Goal: Navigation & Orientation: Find specific page/section

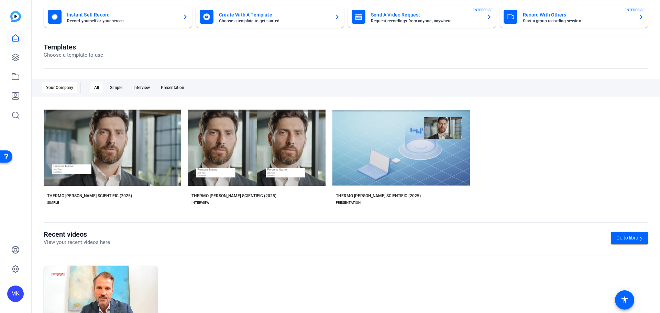
scroll to position [93, 0]
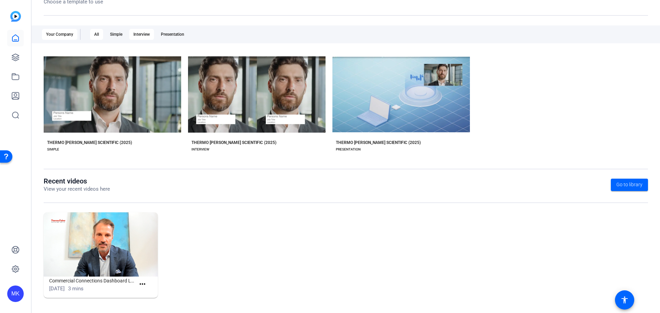
click at [151, 33] on div "Interview" at bounding box center [141, 34] width 25 height 11
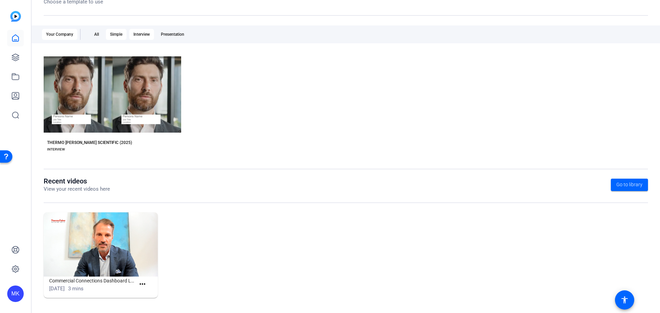
click at [114, 34] on div "Simple" at bounding box center [116, 34] width 21 height 11
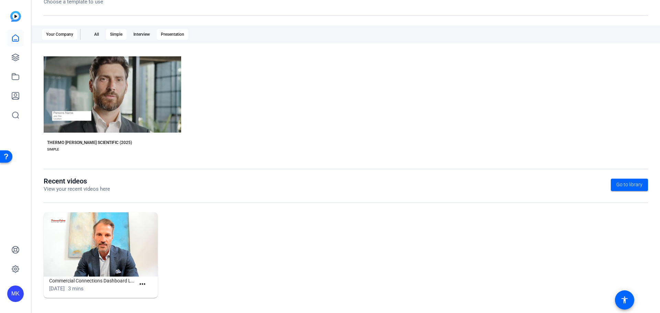
click at [170, 36] on div "Presentation" at bounding box center [173, 34] width 32 height 11
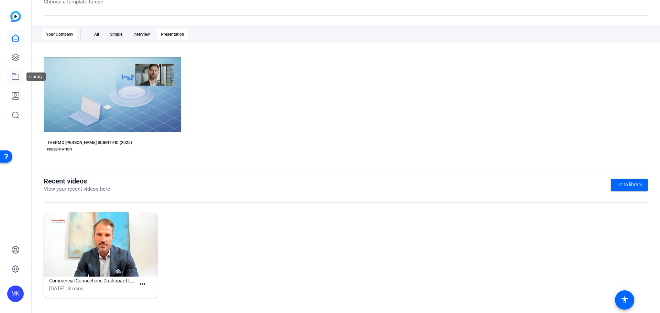
click at [16, 75] on icon at bounding box center [15, 77] width 7 height 6
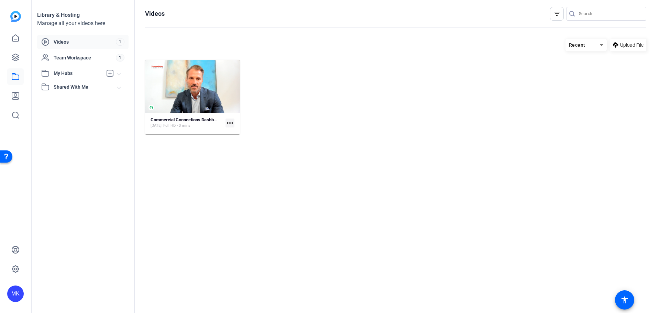
click at [79, 39] on span "Videos" at bounding box center [85, 41] width 62 height 7
click at [79, 57] on span "Team Workspace" at bounding box center [85, 57] width 62 height 7
click at [81, 39] on span "Videos" at bounding box center [85, 41] width 62 height 7
click at [71, 73] on span "My Hubs" at bounding box center [78, 73] width 49 height 7
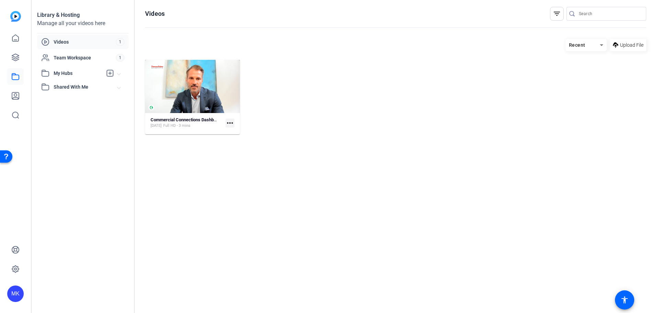
click at [73, 85] on span "Shared With Me" at bounding box center [86, 87] width 64 height 7
click at [16, 57] on icon at bounding box center [15, 57] width 7 height 7
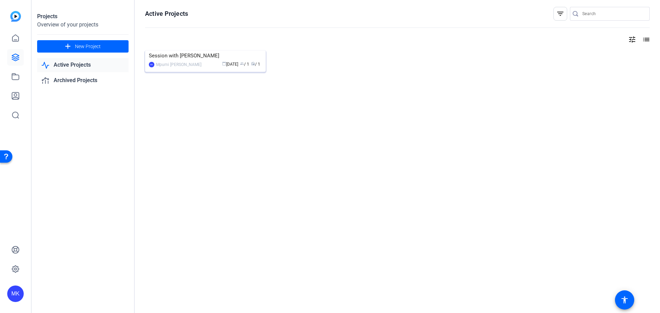
click at [192, 51] on img at bounding box center [205, 51] width 121 height 0
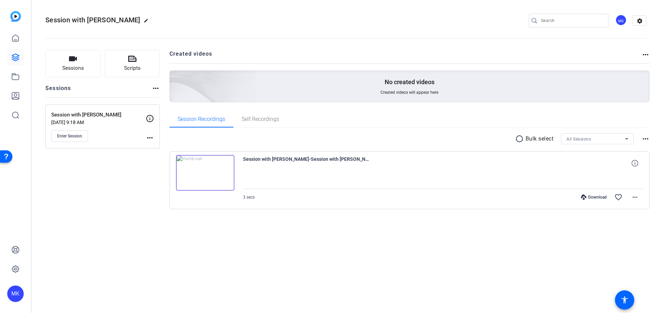
click at [203, 171] on img at bounding box center [205, 173] width 58 height 36
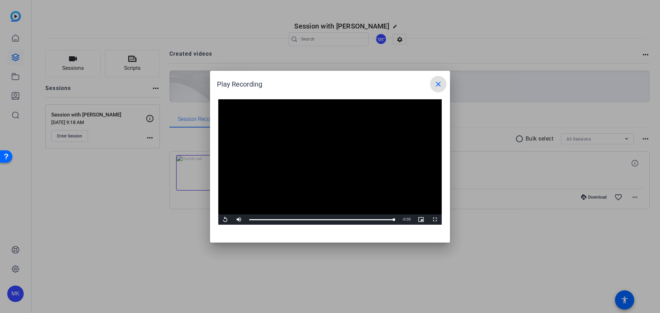
click at [440, 88] on mat-icon "close" at bounding box center [438, 84] width 8 height 8
